Goal: Check status: Check status

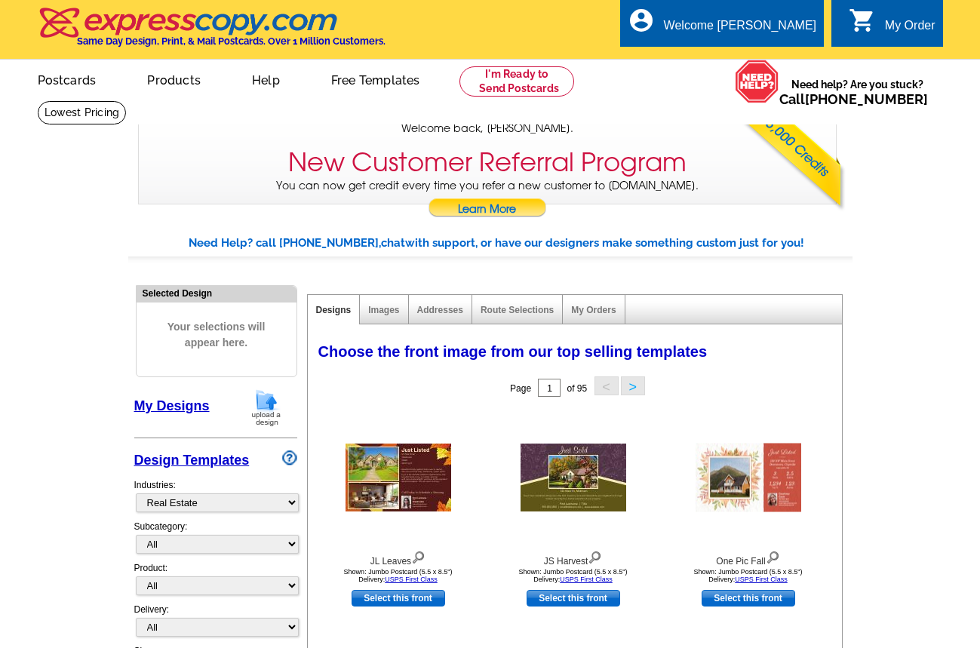
select select "785"
click at [601, 312] on link "My Orders" at bounding box center [593, 310] width 45 height 11
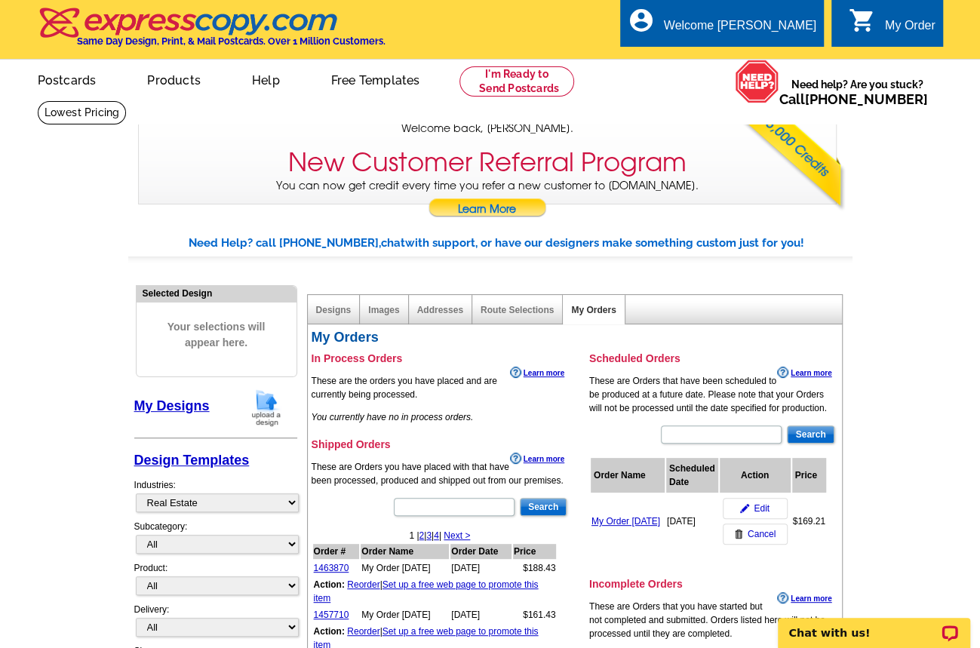
scroll to position [242, 0]
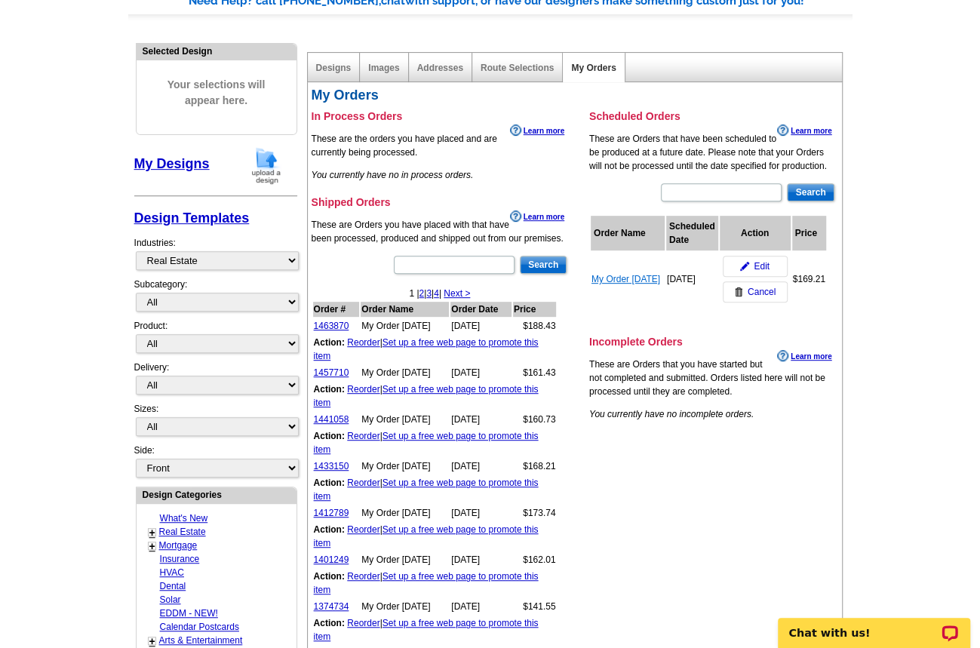
click at [606, 284] on link "My Order 2025-10-07" at bounding box center [625, 279] width 69 height 11
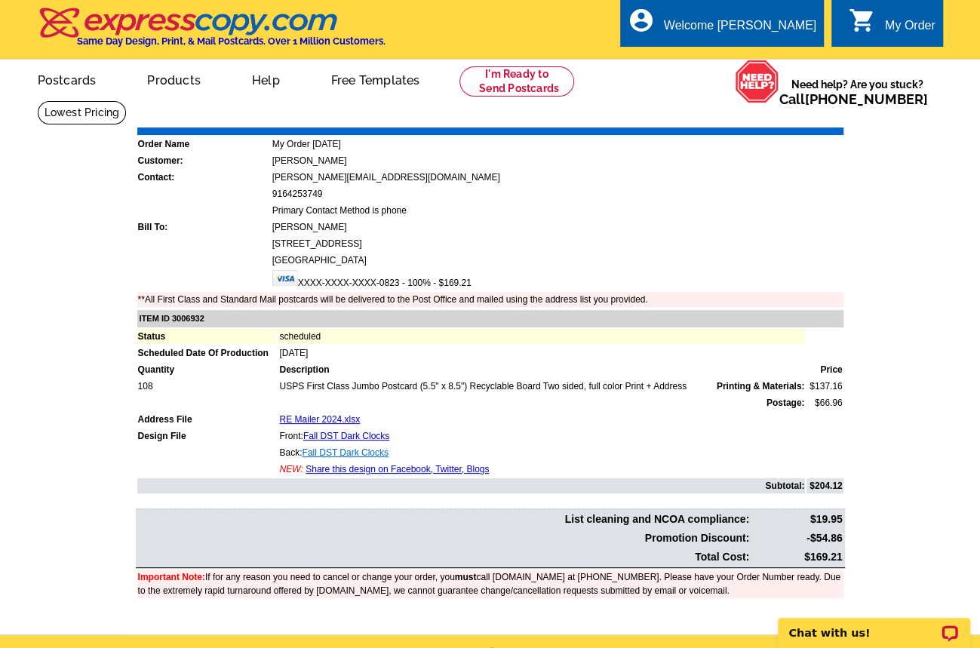
click at [375, 453] on link "Fall DST Dark Clocks" at bounding box center [345, 452] width 86 height 11
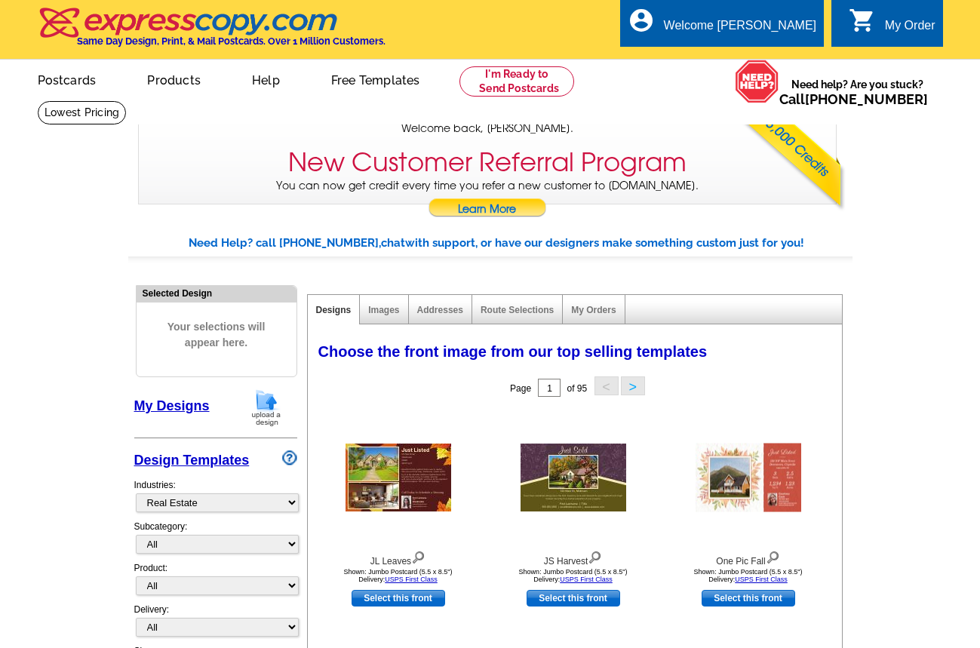
select select "785"
click at [607, 311] on link "My Orders" at bounding box center [593, 310] width 45 height 11
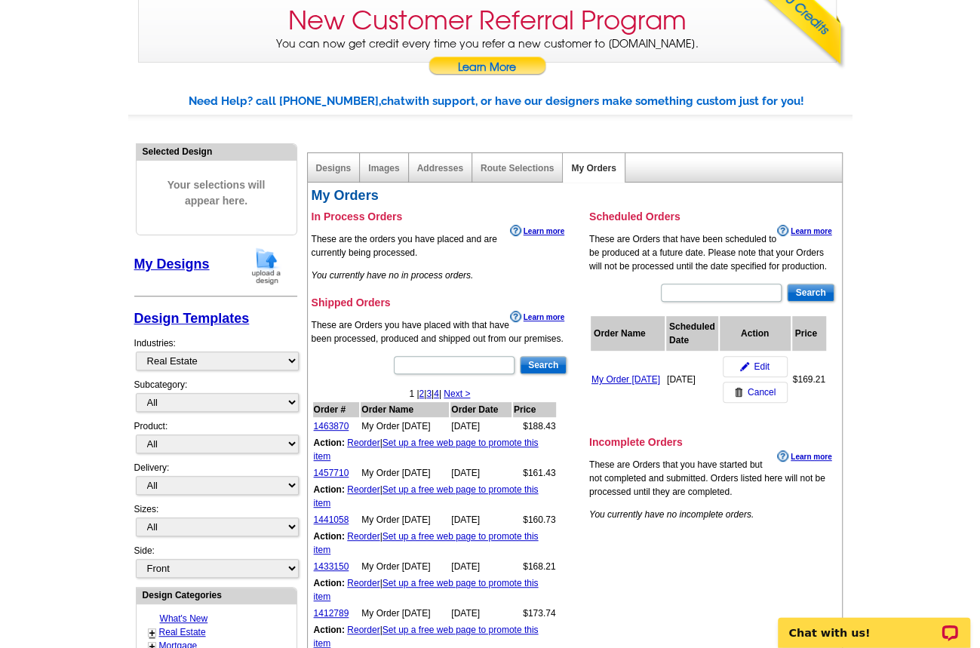
scroll to position [161, 0]
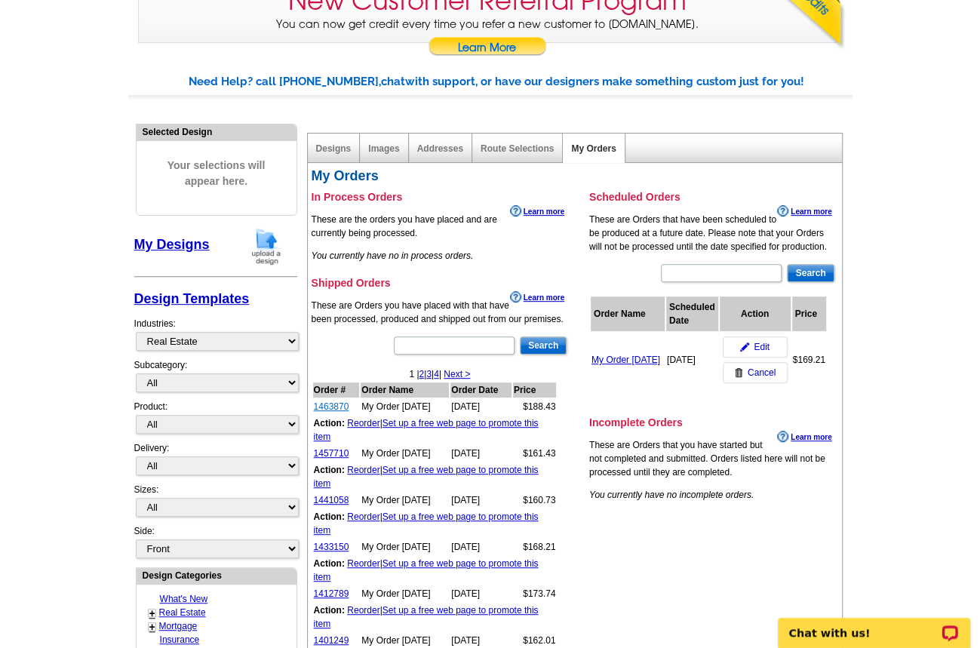
click at [333, 411] on link "1463870" at bounding box center [331, 406] width 35 height 11
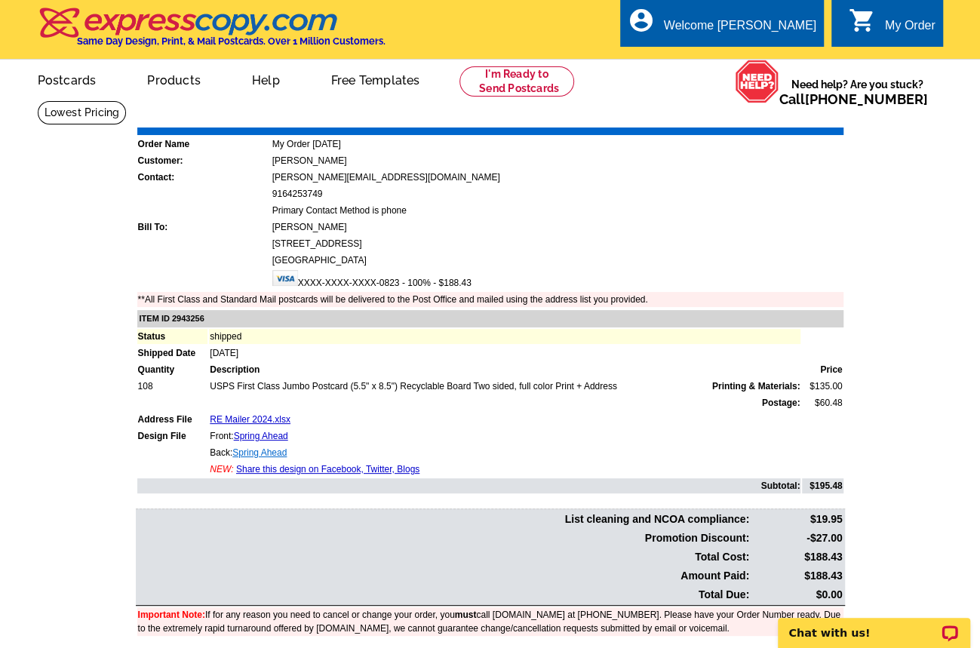
click at [274, 450] on link "Spring Ahead" at bounding box center [259, 452] width 54 height 11
click at [785, 60] on link "My Account" at bounding box center [778, 58] width 65 height 14
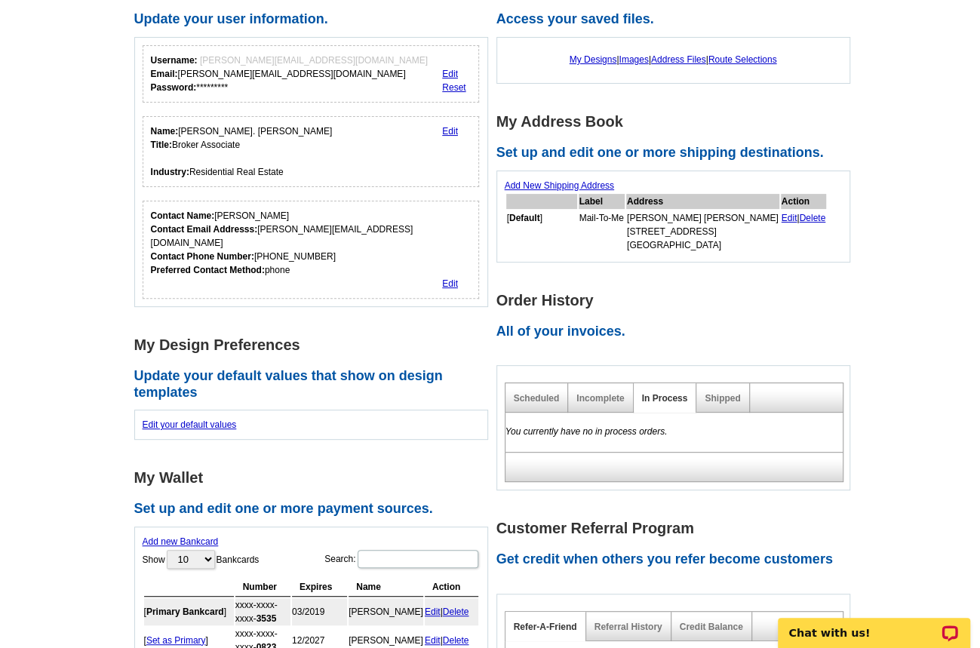
scroll to position [161, 0]
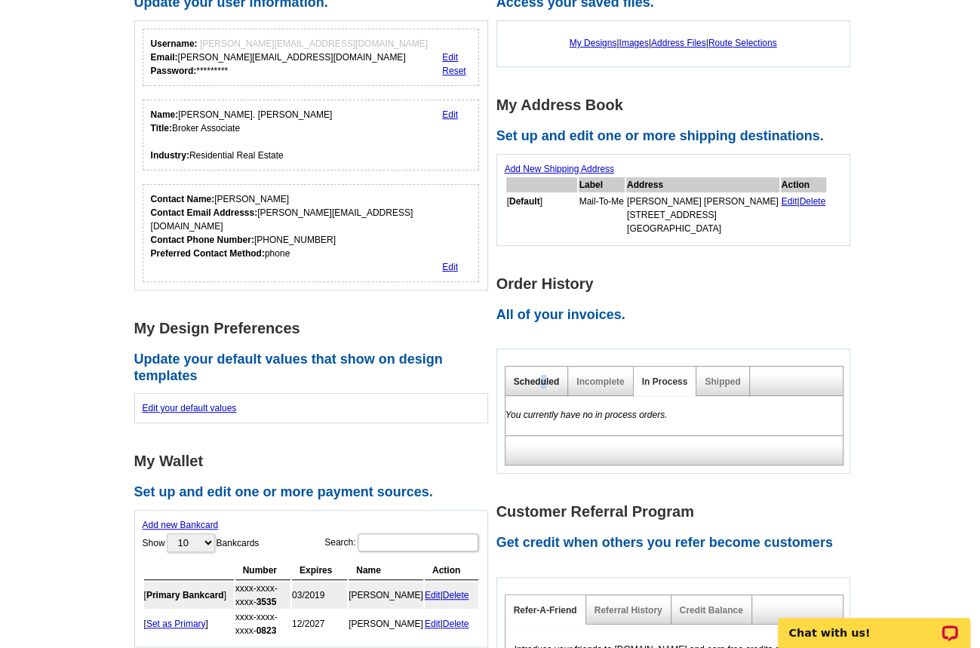
click at [543, 382] on link "Scheduled" at bounding box center [537, 381] width 46 height 11
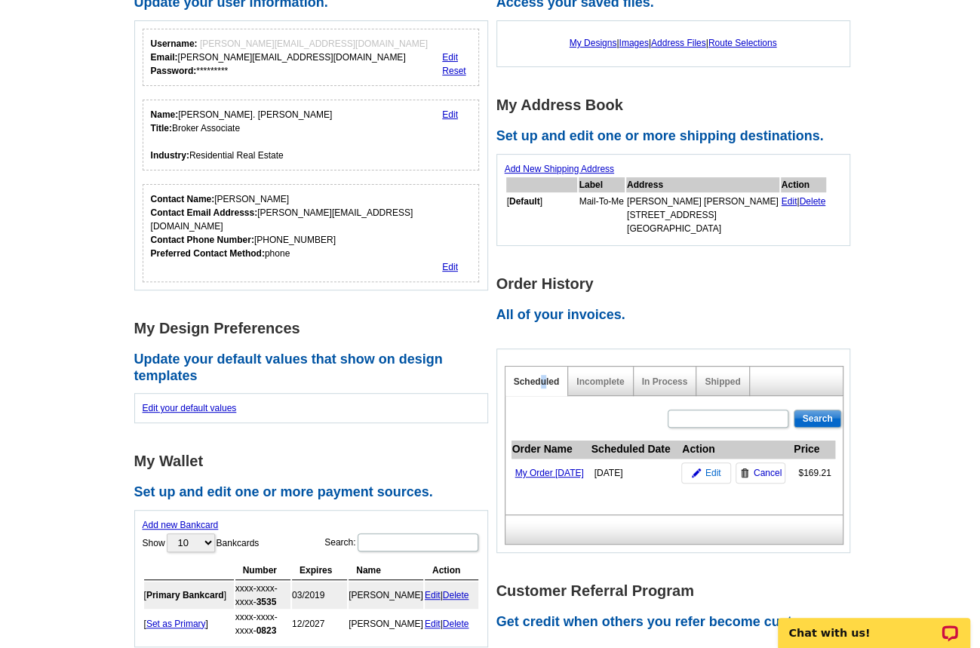
click at [714, 480] on span "Edit" at bounding box center [713, 473] width 16 height 14
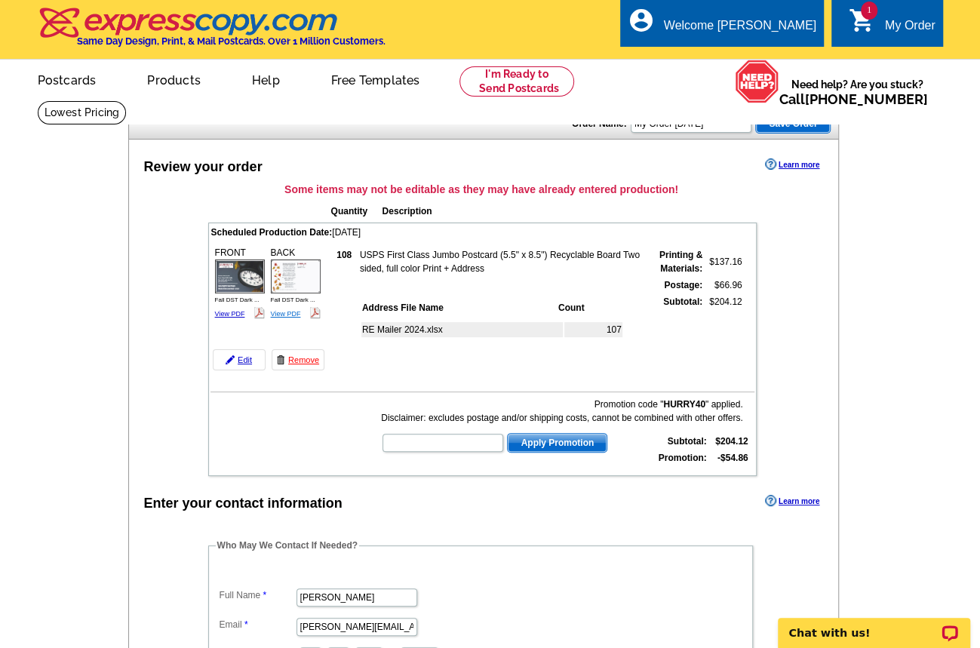
click at [290, 312] on link "View PDF" at bounding box center [286, 314] width 30 height 8
